Goal: Check status: Check status

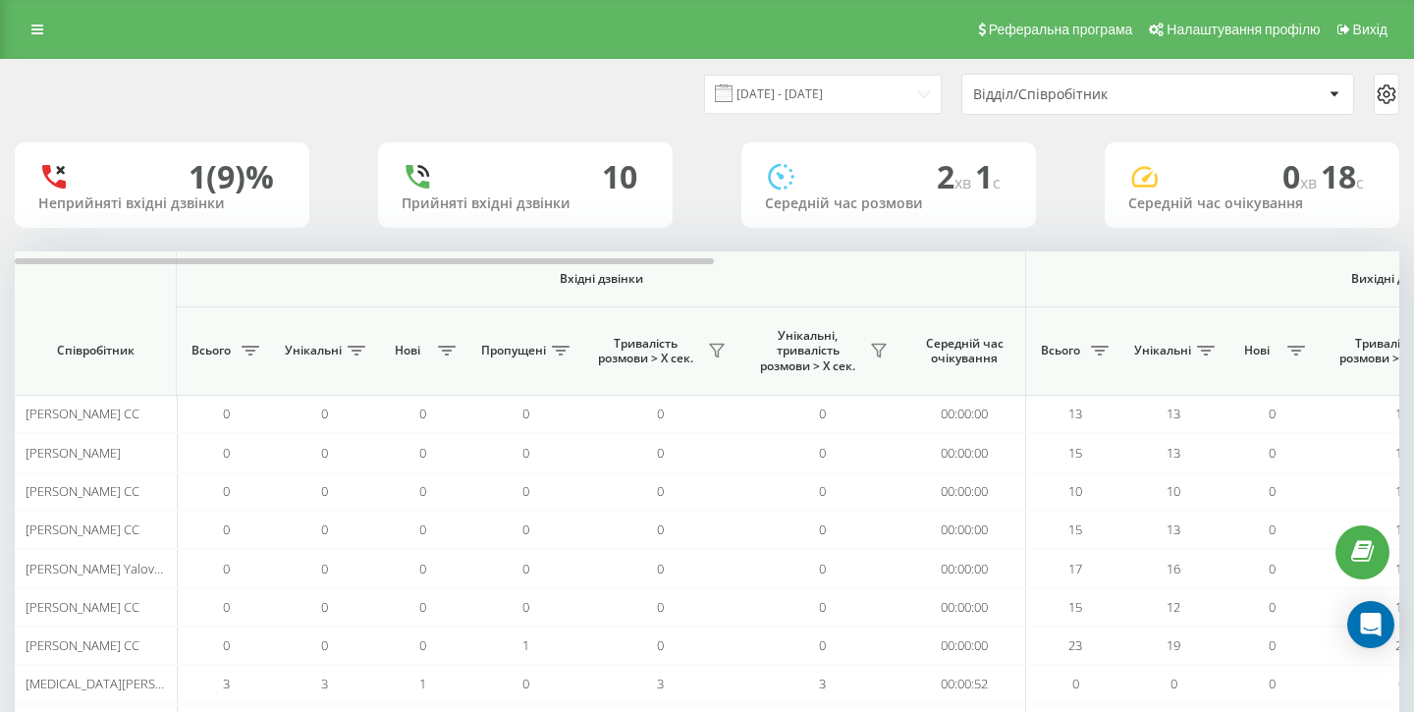
click at [1179, 93] on div "Відділ/Співробітник" at bounding box center [1090, 94] width 235 height 17
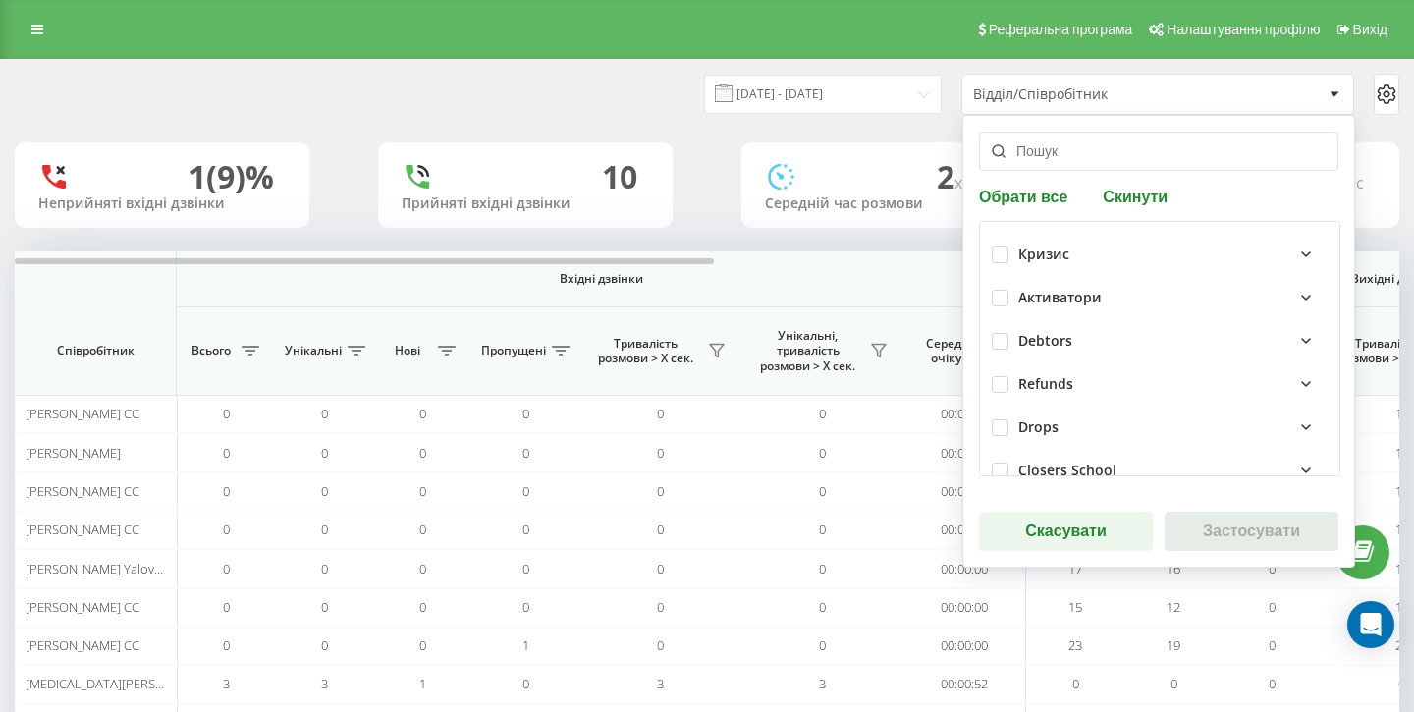
scroll to position [505, 0]
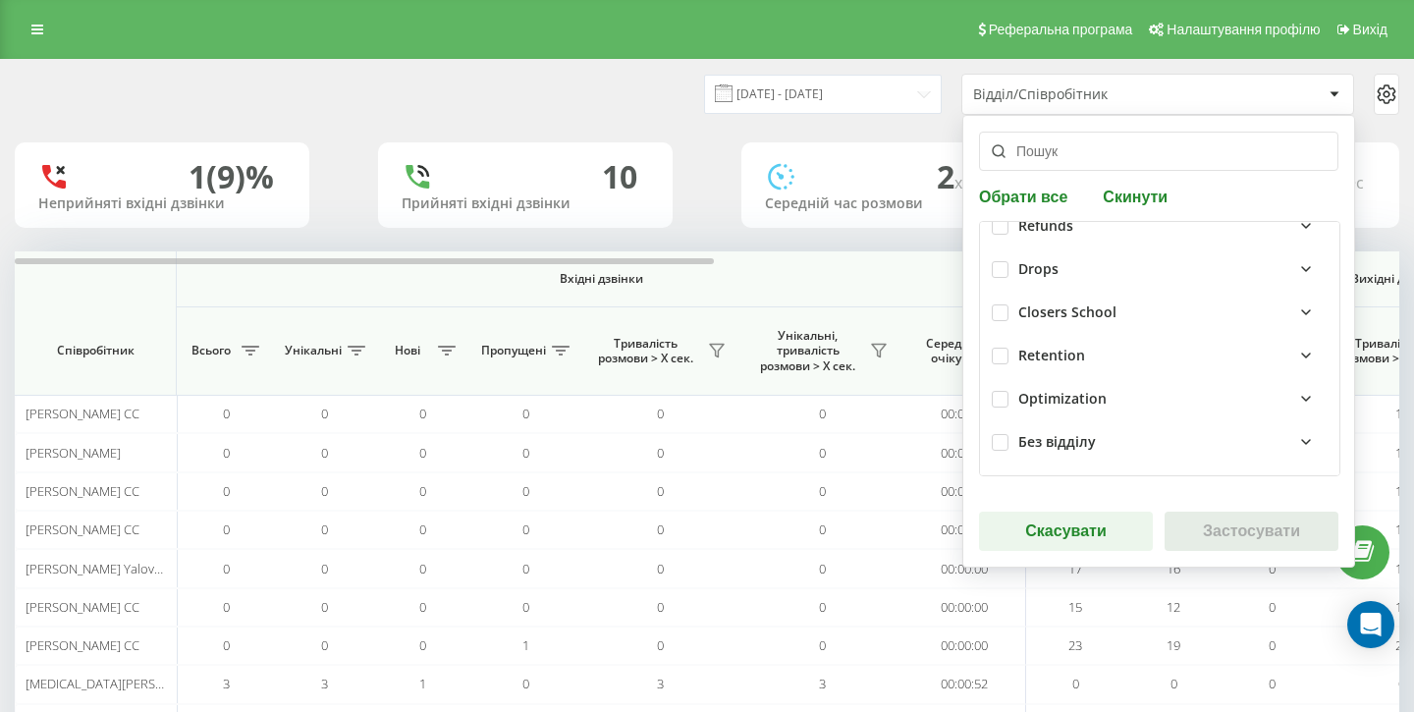
click at [1010, 312] on div "Closers School" at bounding box center [1160, 312] width 336 height 43
click at [1005, 304] on label at bounding box center [1000, 304] width 17 height 0
checkbox input "true"
click at [1231, 533] on button "Застосувати" at bounding box center [1252, 531] width 174 height 39
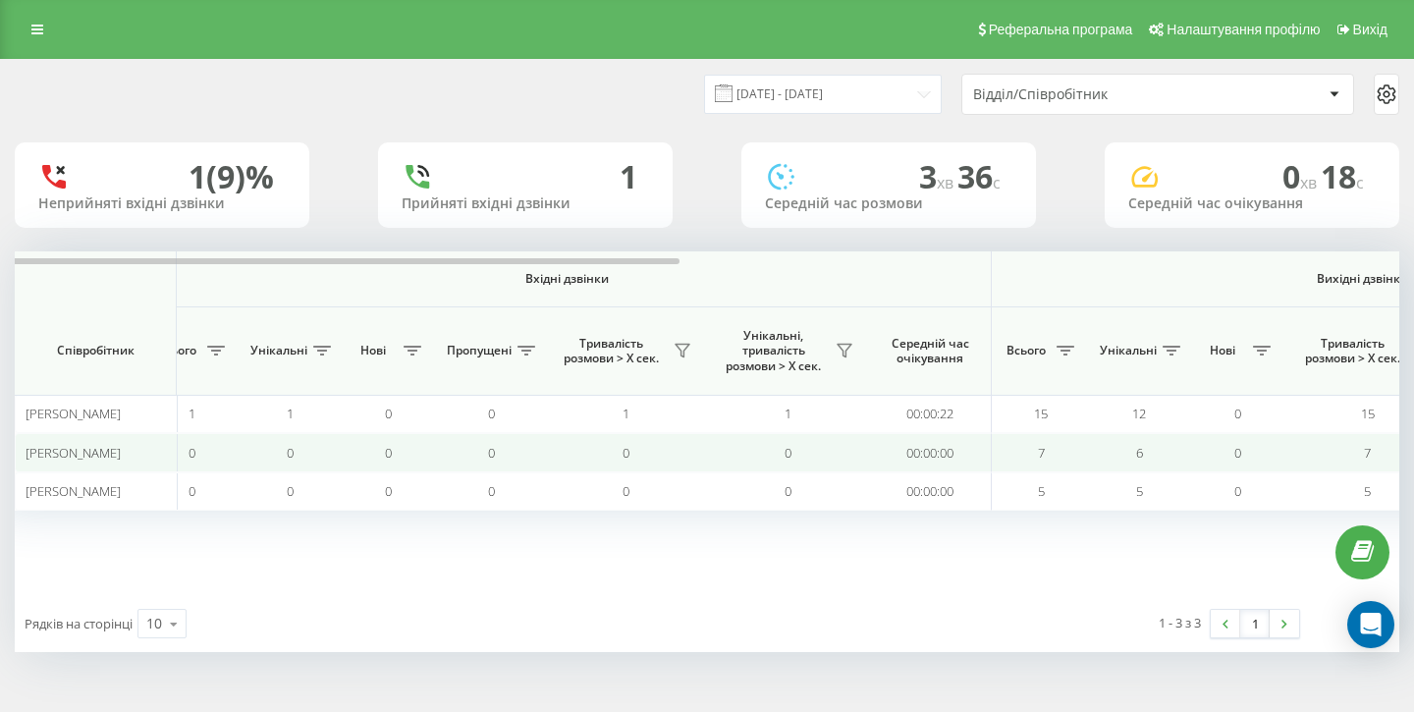
scroll to position [0, 0]
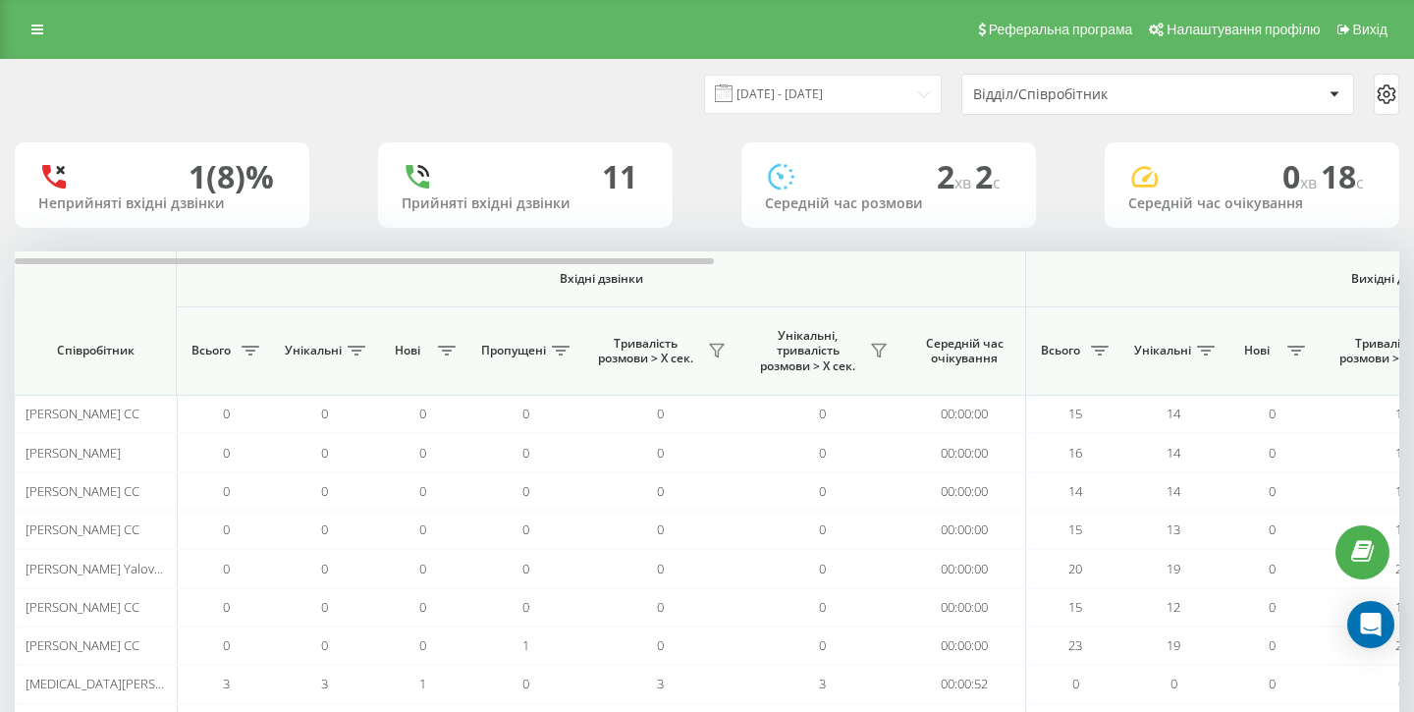
click at [1176, 83] on div "Відділ/Співробітник" at bounding box center [1157, 94] width 391 height 39
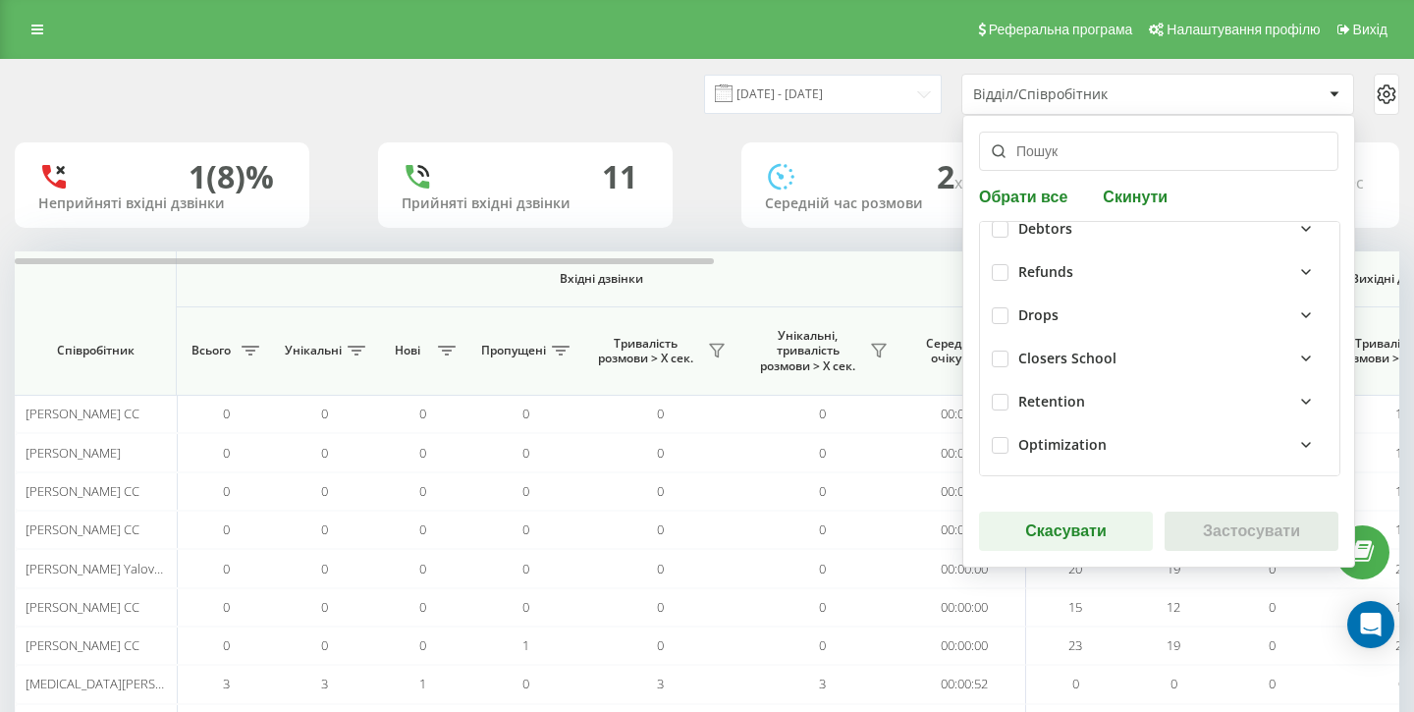
scroll to position [505, 0]
click at [1000, 304] on label at bounding box center [1000, 304] width 17 height 0
checkbox input "true"
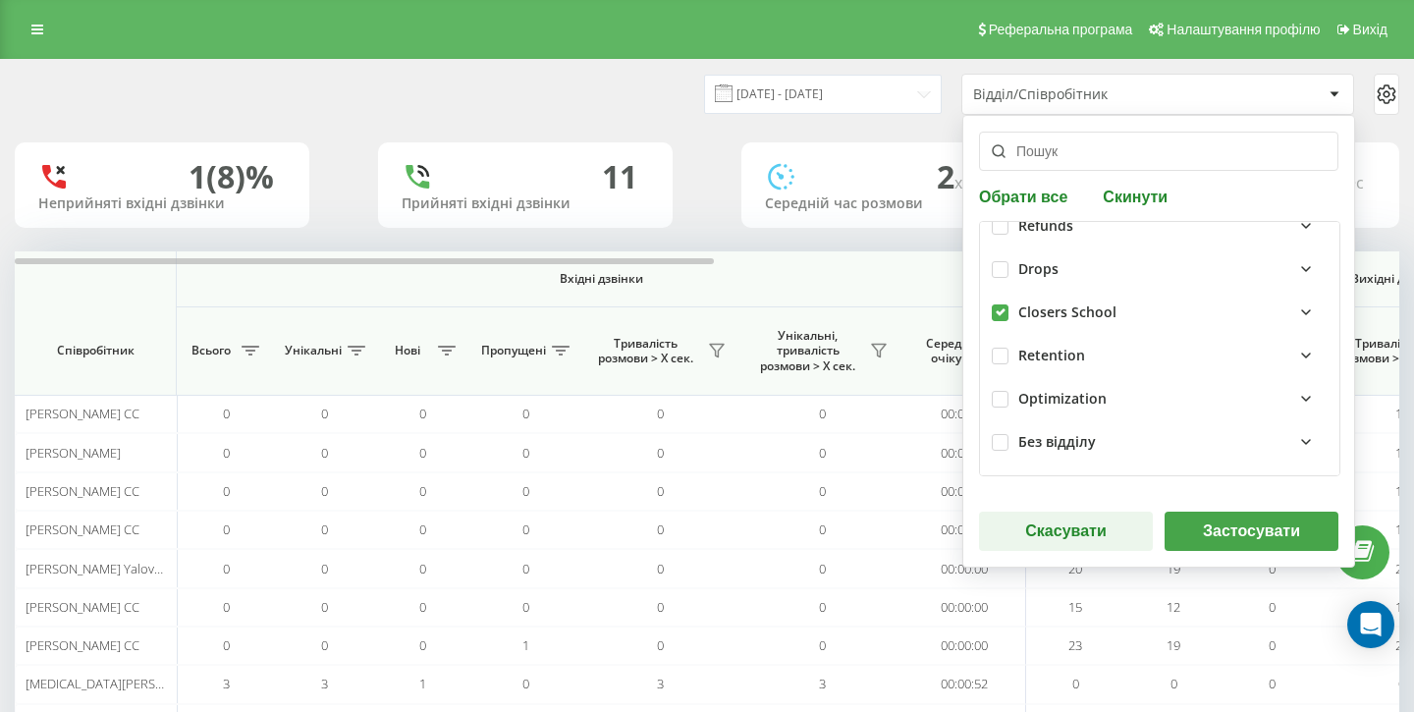
click at [1280, 520] on button "Застосувати" at bounding box center [1252, 531] width 174 height 39
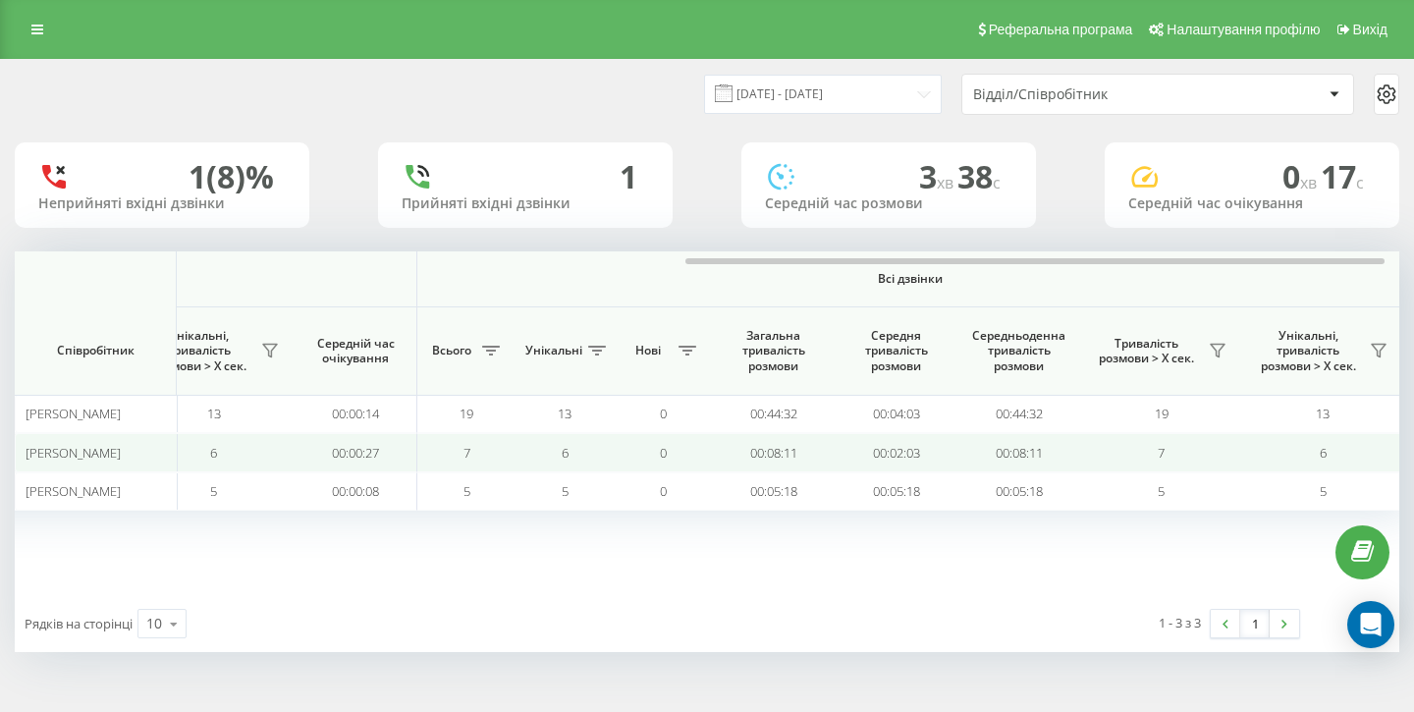
scroll to position [0, 1355]
